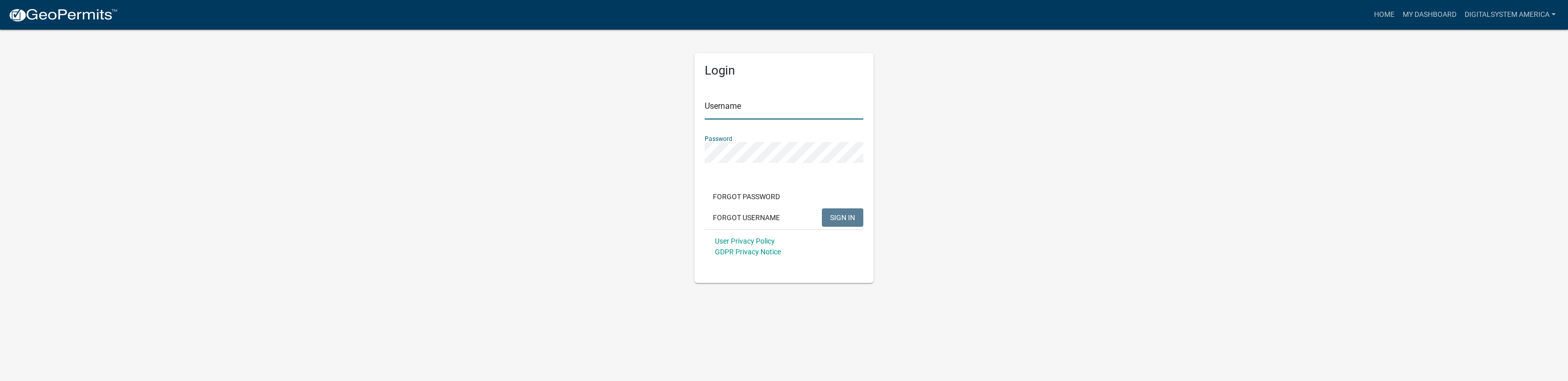
click at [719, 109] on input "Username" at bounding box center [784, 109] width 159 height 21
type input "Digitalsystem America"
click at [840, 218] on span "SIGN IN" at bounding box center [842, 217] width 25 height 8
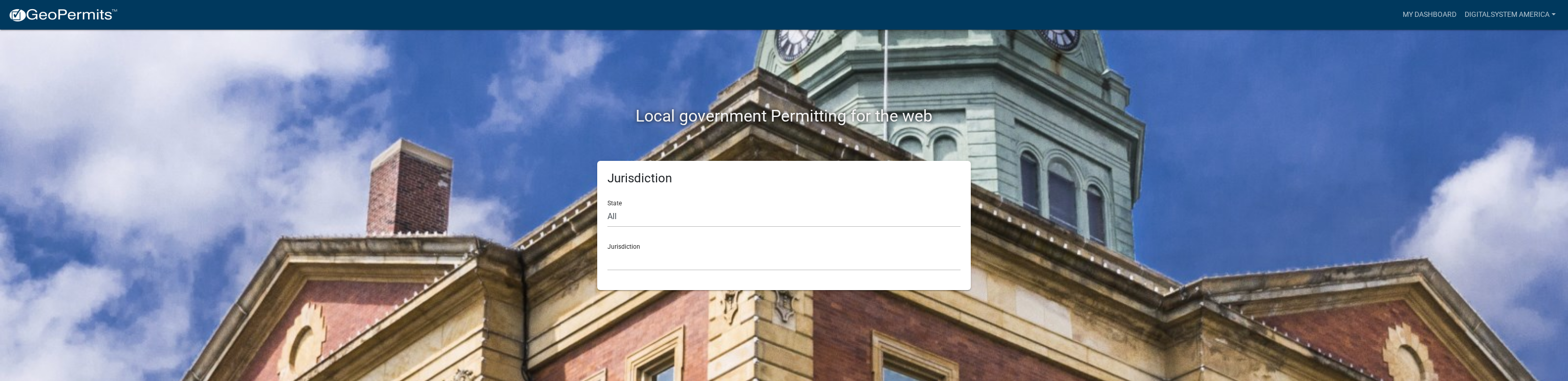
click at [629, 247] on div "Jurisdiction [GEOGRAPHIC_DATA], [US_STATE] City of [GEOGRAPHIC_DATA], [US_STATE…" at bounding box center [784, 253] width 353 height 35
click at [948, 131] on div "Local government Permitting for the web" at bounding box center [784, 95] width 584 height 131
click at [439, 200] on div "Local government Permitting for the web Jurisdiction State All [US_STATE] [US_S…" at bounding box center [784, 190] width 1568 height 381
click at [853, 103] on div "Local government Permitting for the web" at bounding box center [784, 95] width 584 height 131
click at [1431, 14] on link "My Dashboard" at bounding box center [1430, 14] width 62 height 19
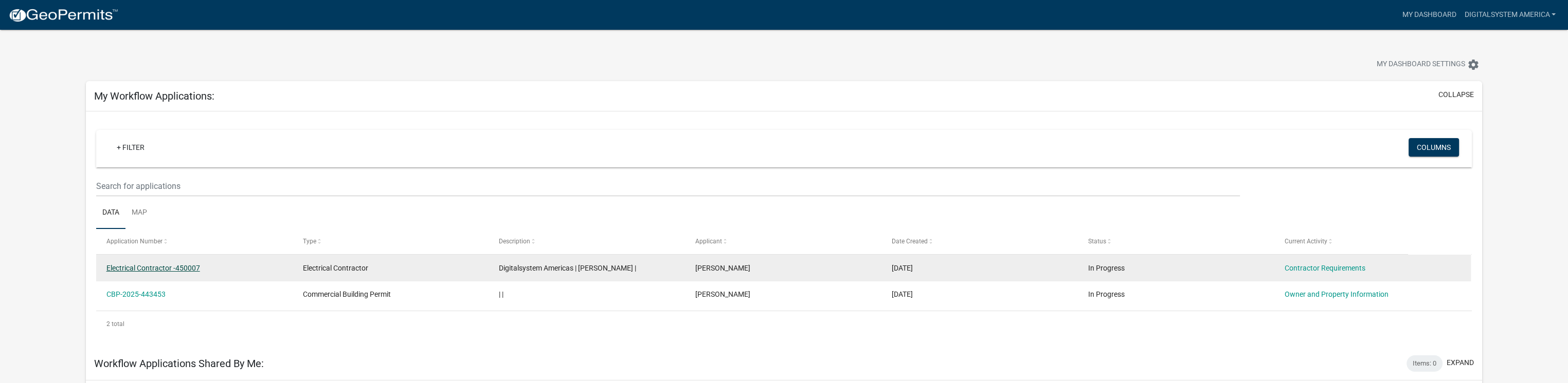
click at [134, 267] on link "Electrical Contractor -450007" at bounding box center [153, 268] width 94 height 8
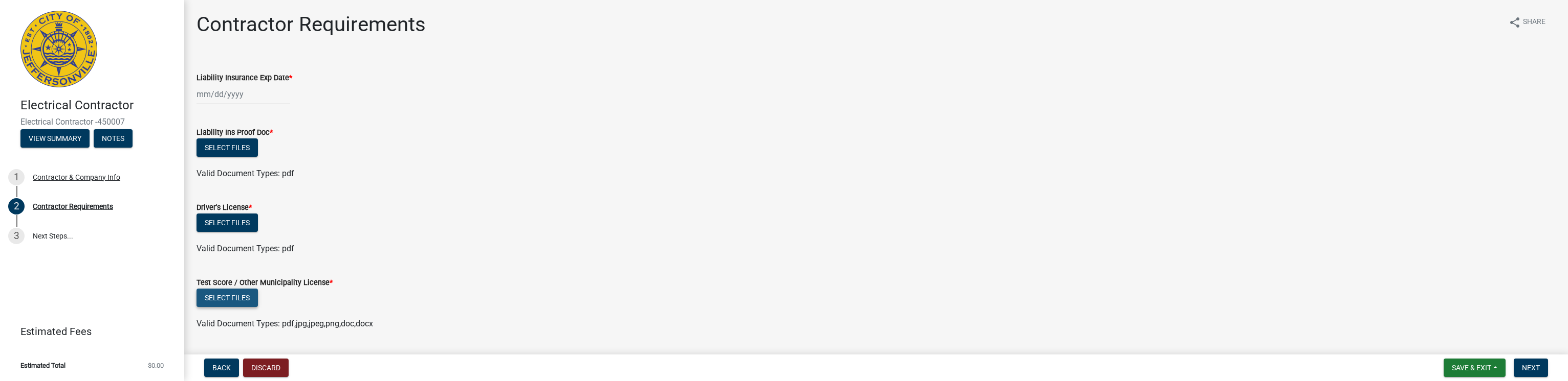
click at [225, 295] on button "Select files" at bounding box center [227, 298] width 61 height 19
click at [221, 331] on link "license0001.pdf" at bounding box center [226, 331] width 58 height 10
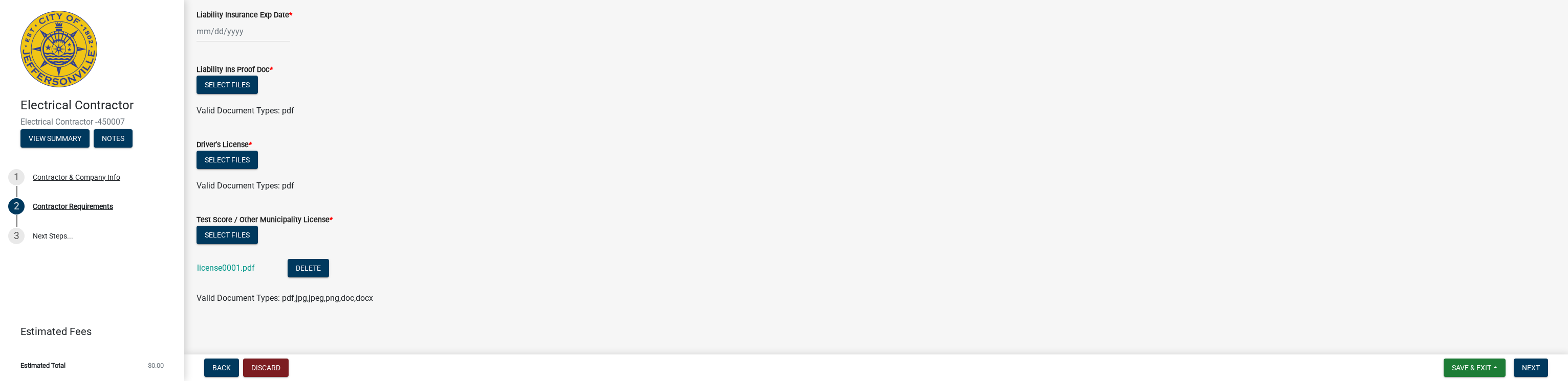
scroll to position [65, 0]
click at [312, 260] on button "Delete" at bounding box center [308, 265] width 41 height 19
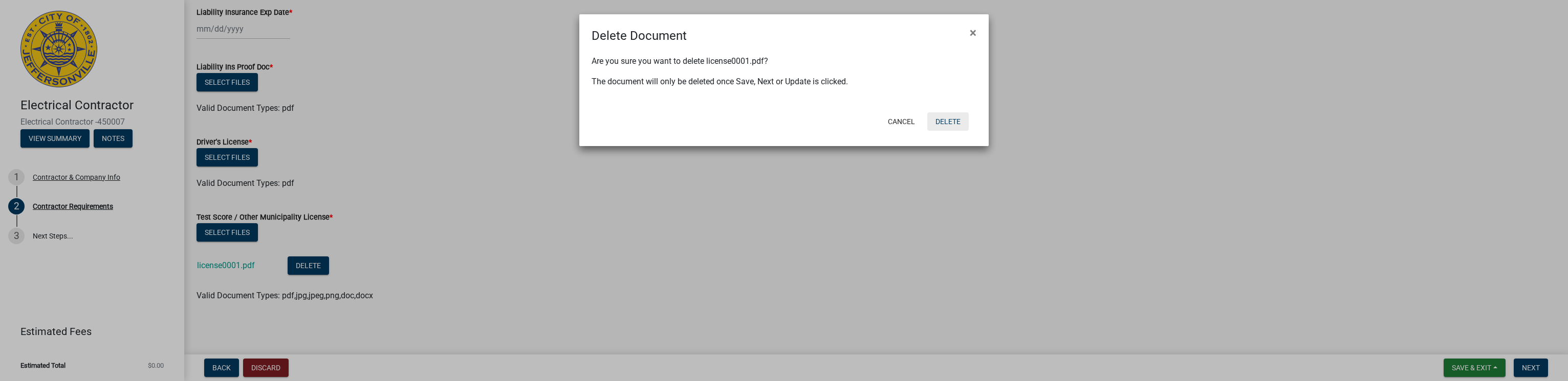
click at [946, 125] on button "Delete" at bounding box center [948, 121] width 41 height 19
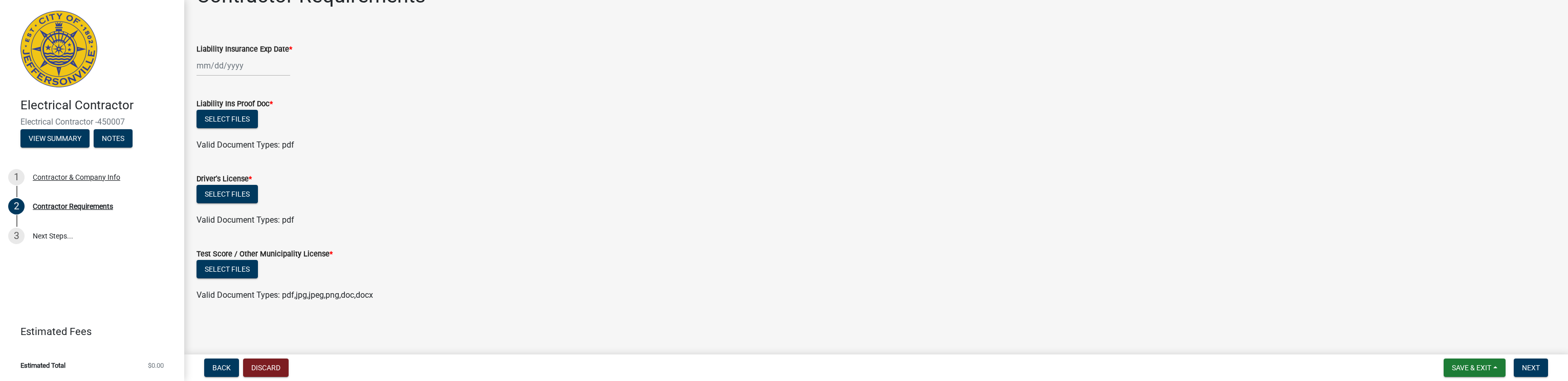
scroll to position [29, 0]
click at [239, 195] on button "Select files" at bounding box center [227, 194] width 61 height 19
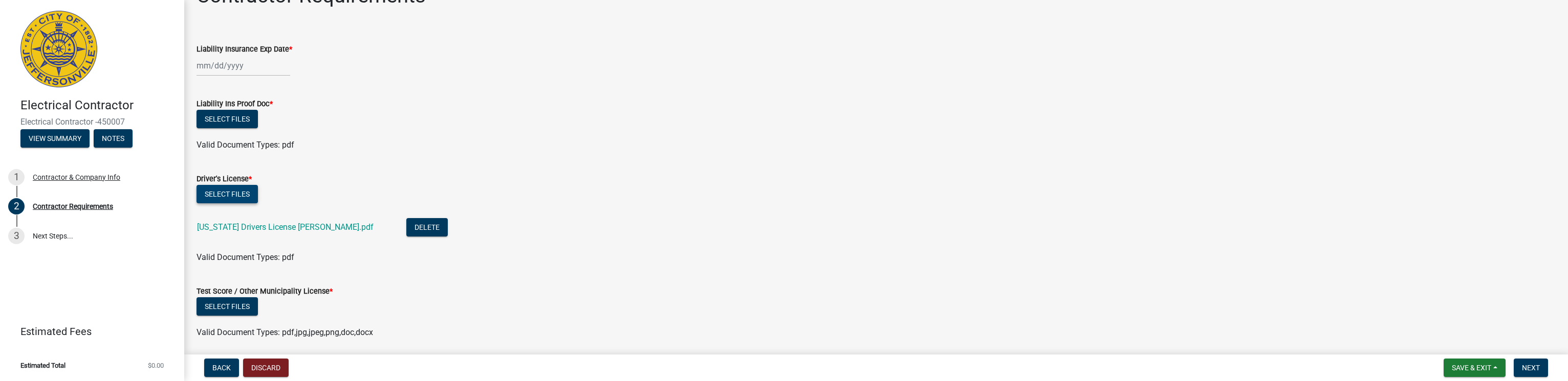
scroll to position [65, 0]
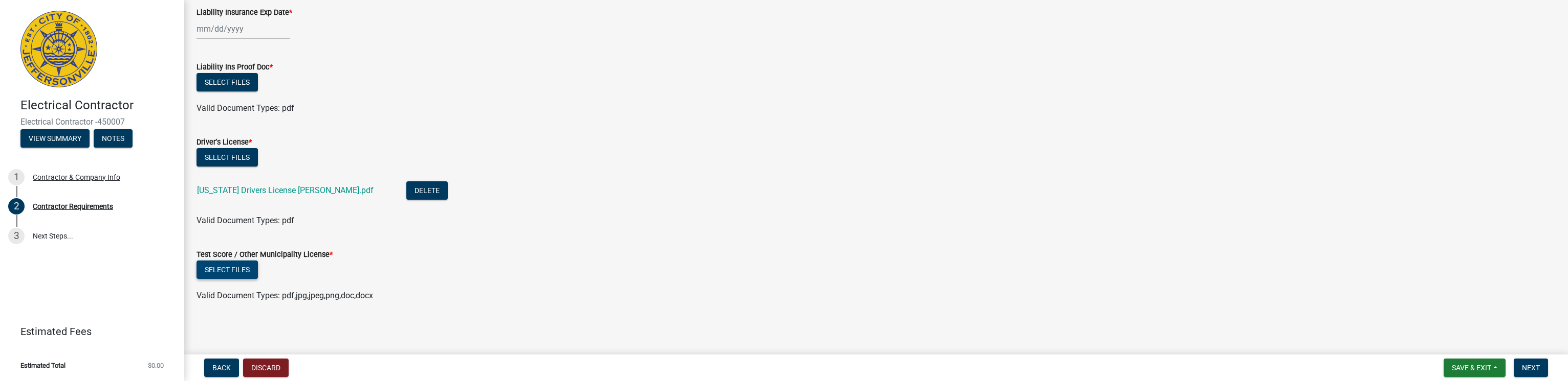
click at [231, 268] on button "Select files" at bounding box center [227, 269] width 61 height 19
click at [227, 269] on button "Select files" at bounding box center [227, 269] width 61 height 19
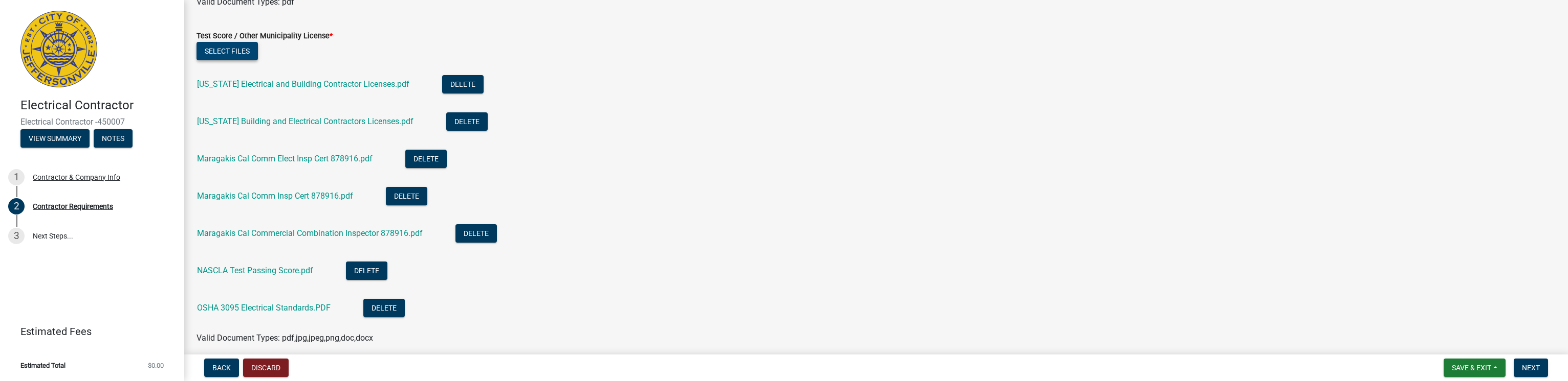
scroll to position [225, 0]
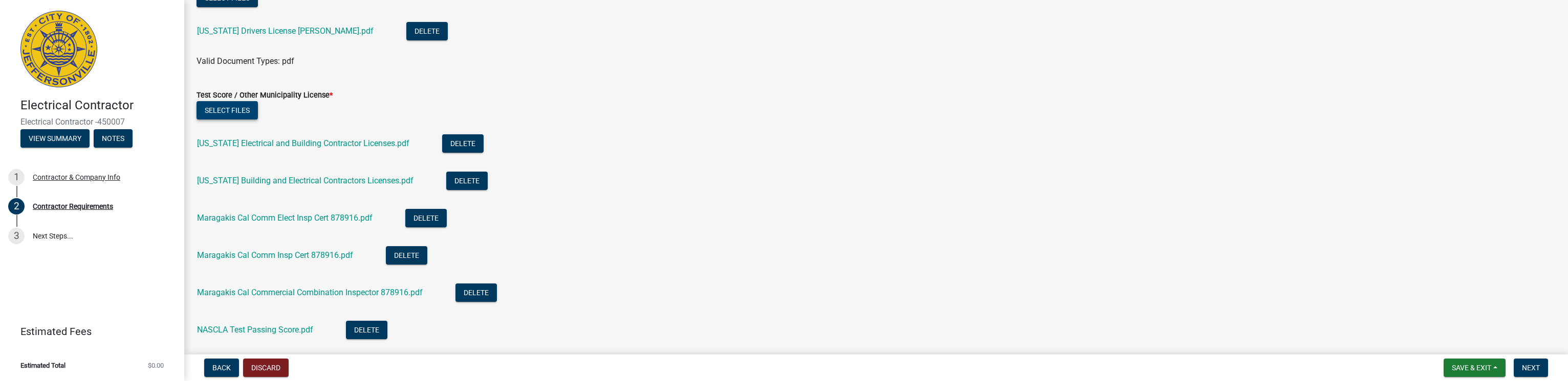
click at [229, 112] on button "Select files" at bounding box center [227, 110] width 61 height 19
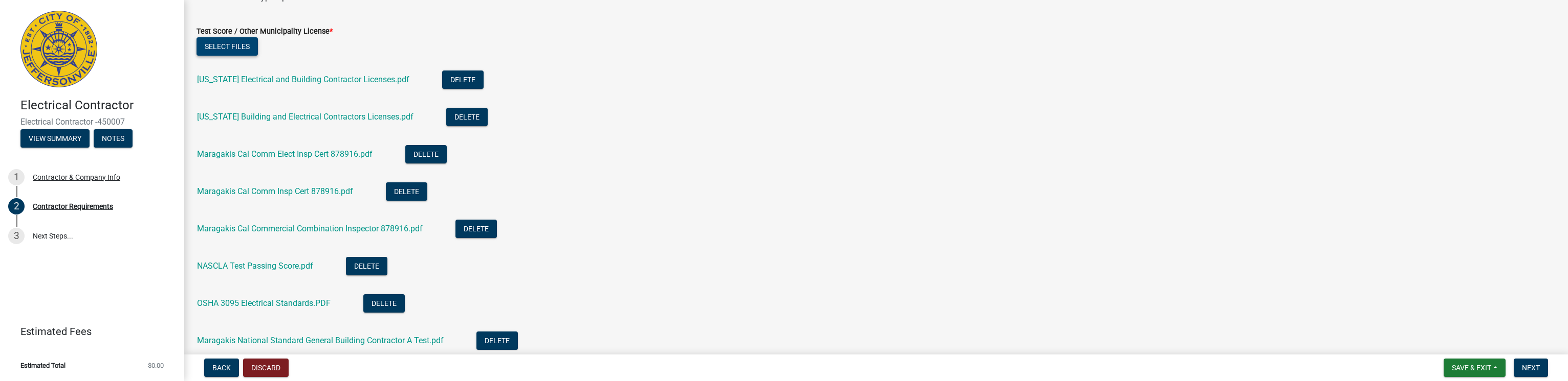
scroll to position [286, 0]
